Goal: Information Seeking & Learning: Learn about a topic

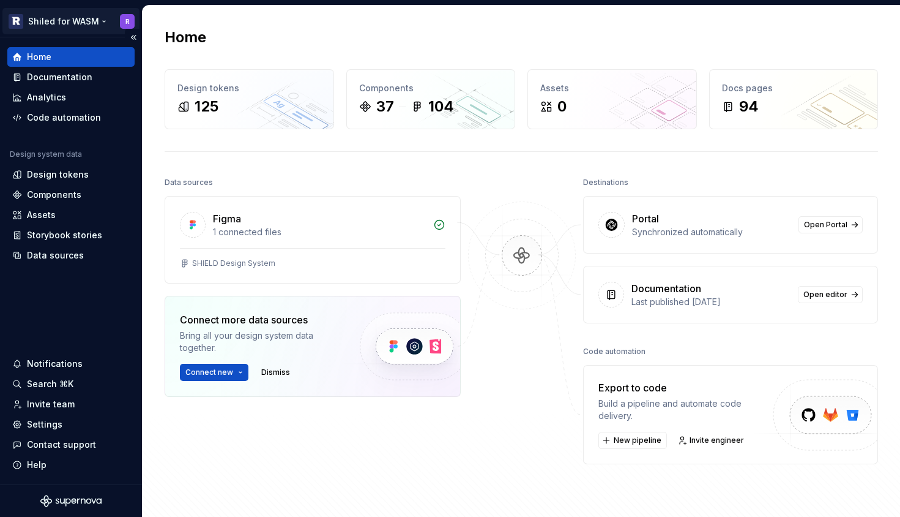
click at [78, 20] on html "Shiled for WASM R Home Documentation Analytics Code automation Design system da…" at bounding box center [450, 258] width 900 height 517
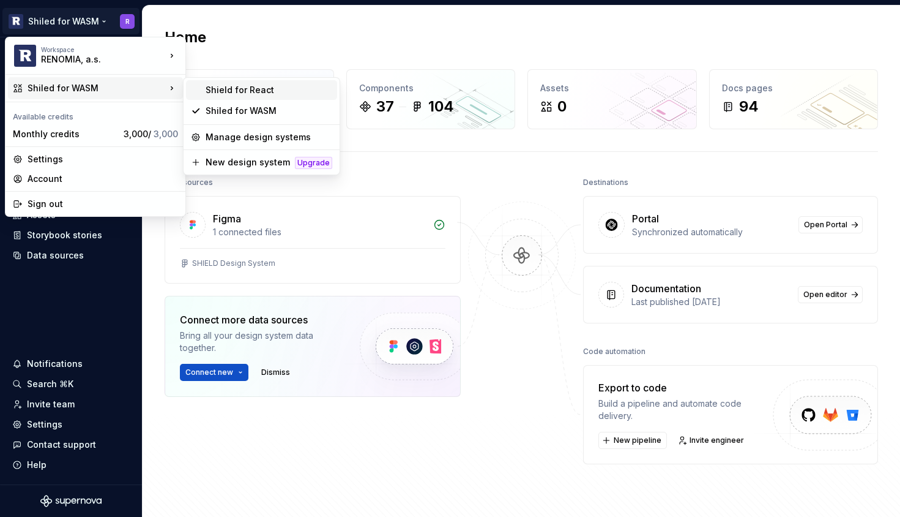
click at [230, 93] on div "Shield for React" at bounding box center [269, 90] width 127 height 12
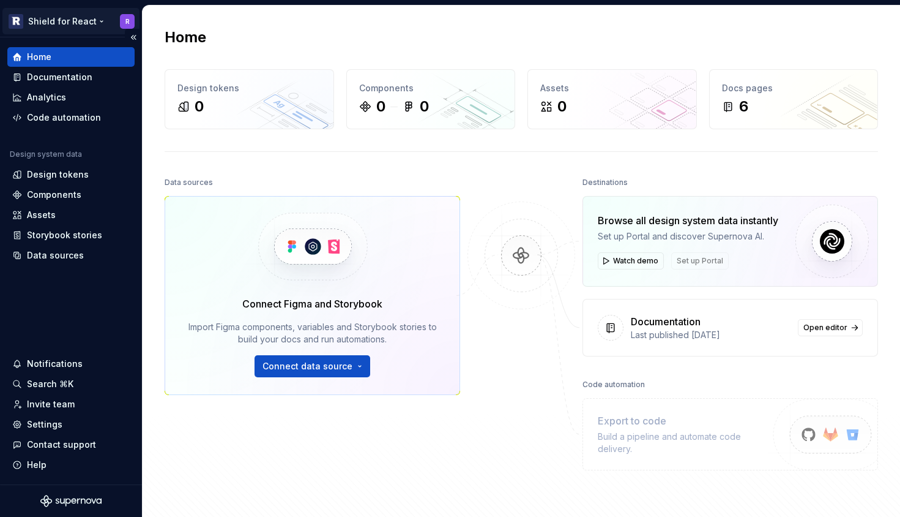
click at [93, 18] on html "Shield for React R Home Documentation Analytics Code automation Design system d…" at bounding box center [450, 258] width 900 height 517
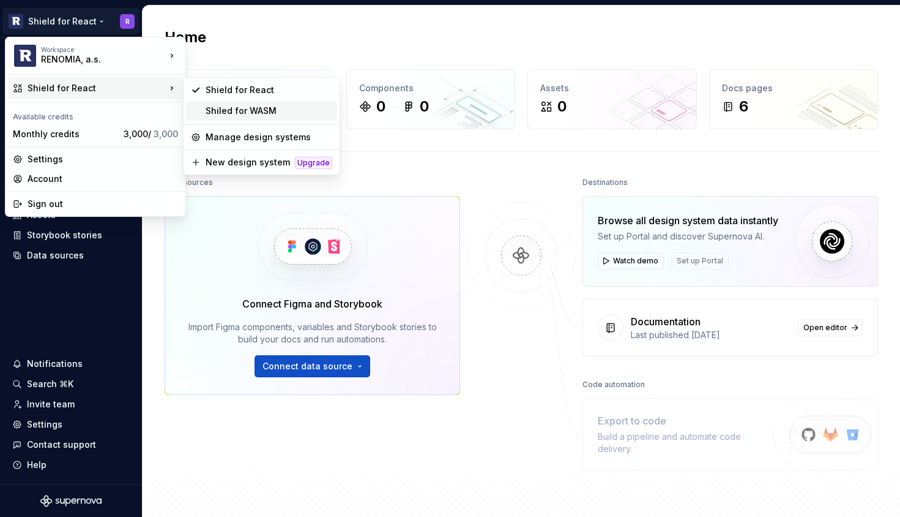
click at [201, 114] on div "Shiled for WASM" at bounding box center [261, 111] width 151 height 20
